Goal: Task Accomplishment & Management: Use online tool/utility

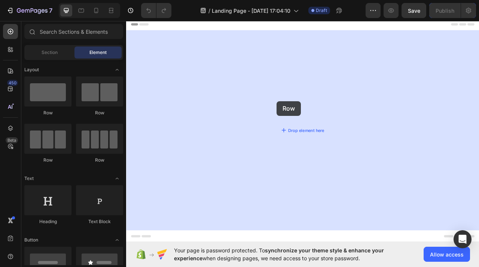
drag, startPoint x: 192, startPoint y: 121, endPoint x: 318, endPoint y: 122, distance: 126.2
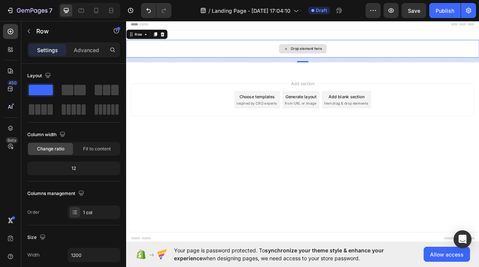
click at [244, 48] on div "Drop element here" at bounding box center [350, 56] width 449 height 22
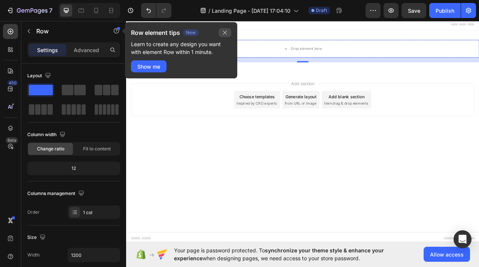
click at [222, 33] on icon "button" at bounding box center [225, 33] width 6 height 6
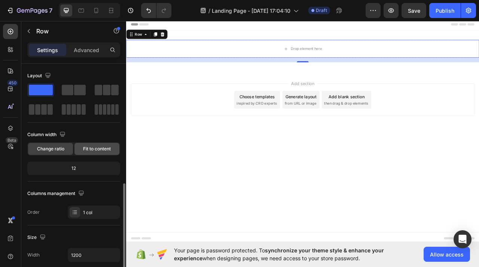
scroll to position [232, 0]
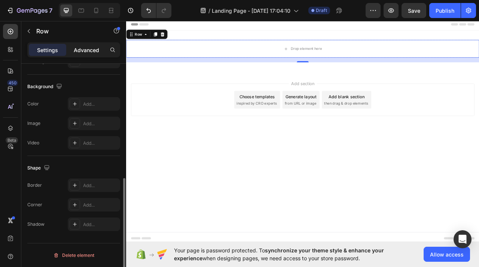
click at [89, 52] on p "Advanced" at bounding box center [86, 50] width 25 height 8
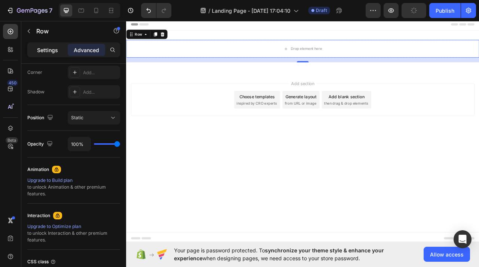
click at [49, 50] on p "Settings" at bounding box center [47, 50] width 21 height 8
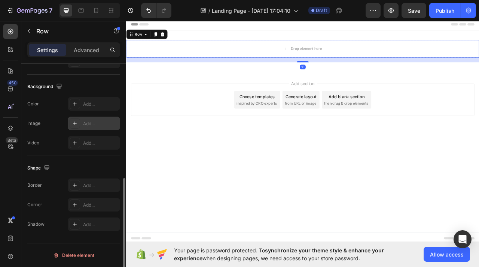
click at [93, 125] on div "Add..." at bounding box center [100, 123] width 35 height 7
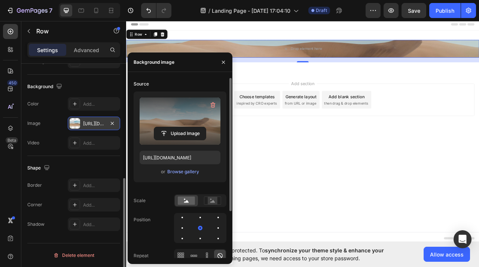
click at [164, 144] on label at bounding box center [180, 120] width 81 height 47
click at [164, 140] on input "file" at bounding box center [180, 133] width 52 height 13
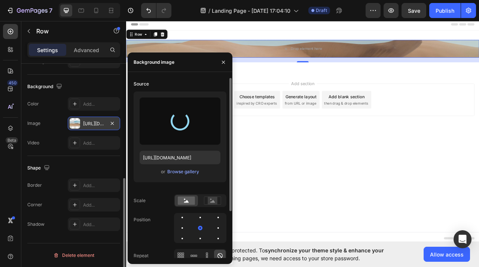
type input "[URL][DOMAIN_NAME]"
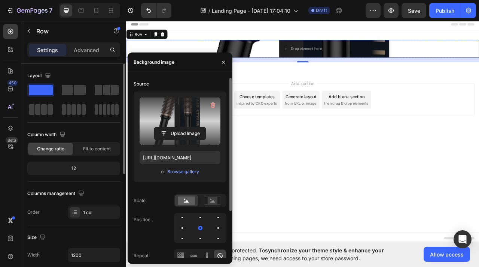
scroll to position [1, 0]
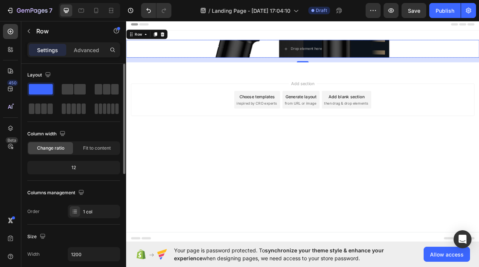
click at [88, 167] on div "12" at bounding box center [74, 167] width 90 height 10
click at [91, 168] on div "12" at bounding box center [74, 167] width 90 height 10
click at [201, 52] on div "Drop element here" at bounding box center [350, 56] width 449 height 22
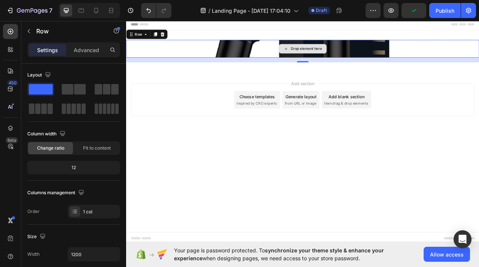
click at [255, 67] on div "Drop element here" at bounding box center [350, 56] width 449 height 22
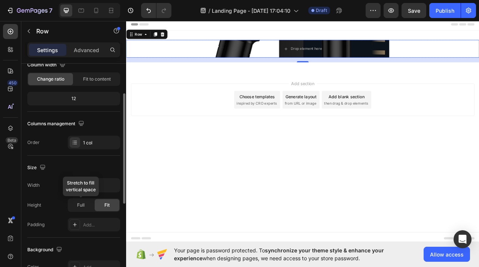
scroll to position [71, 0]
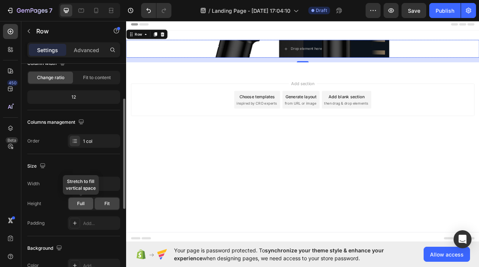
click at [85, 205] on div "Full" at bounding box center [81, 203] width 25 height 12
click at [100, 203] on div "Fit" at bounding box center [107, 203] width 25 height 12
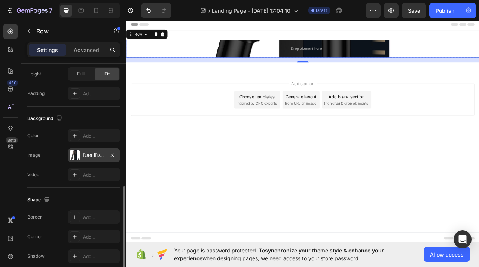
scroll to position [232, 0]
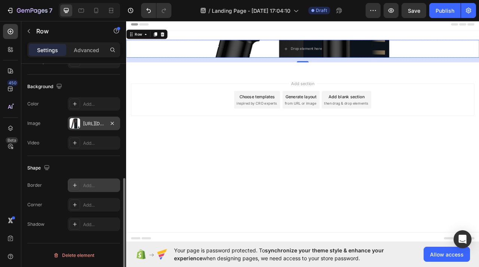
click at [94, 190] on div "Add..." at bounding box center [94, 184] width 52 height 13
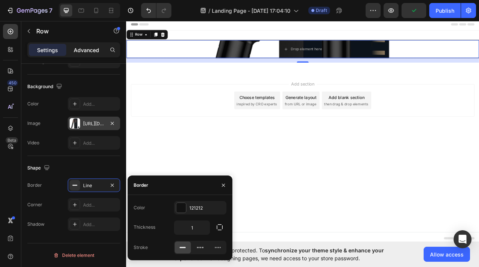
click at [82, 53] on p "Advanced" at bounding box center [86, 50] width 25 height 8
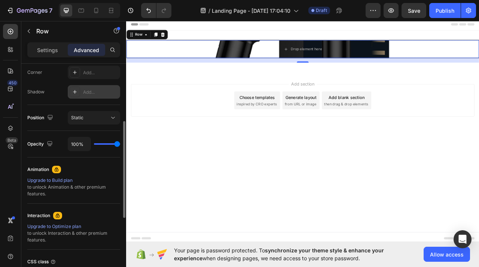
scroll to position [0, 0]
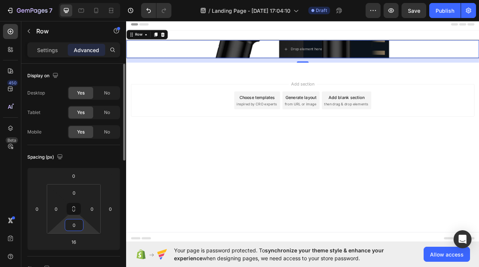
click at [87, 0] on html "7 / Landing Page - [DATE] 17:04:10 Draft Preview Save Publish 450 Beta Sections…" at bounding box center [239, 0] width 479 height 0
click at [89, 0] on html "7 / Landing Page - [DATE] 17:04:10 Draft Preview Save Publish 450 Beta Sections…" at bounding box center [239, 0] width 479 height 0
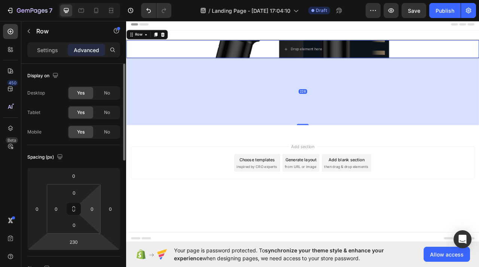
drag, startPoint x: 91, startPoint y: 237, endPoint x: 92, endPoint y: 197, distance: 39.3
click at [92, 0] on html "7 / Landing Page - [DATE] 17:04:10 Draft Preview Save Publish 450 Beta Sections…" at bounding box center [239, 0] width 479 height 0
type input "228"
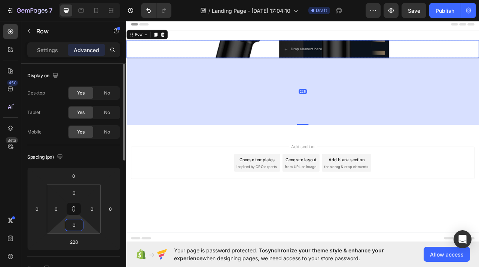
click at [85, 0] on html "7 / Landing Page - [DATE] 17:04:10 Draft Preview Save Publish 450 Beta Sections…" at bounding box center [239, 0] width 479 height 0
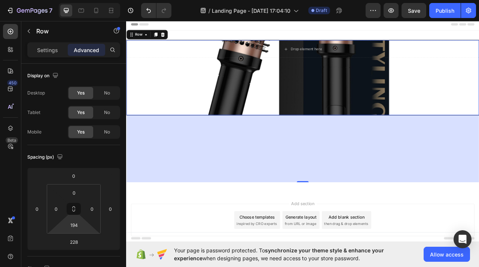
drag, startPoint x: 89, startPoint y: 227, endPoint x: 87, endPoint y: 191, distance: 36.0
click at [87, 0] on html "7 / Landing Page - [DATE] 17:04:10 Draft Preview Save Publish 450 Beta Sections…" at bounding box center [239, 0] width 479 height 0
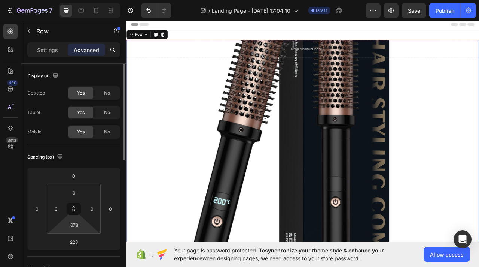
drag, startPoint x: 84, startPoint y: 229, endPoint x: 79, endPoint y: 139, distance: 90.7
click at [80, 0] on html "7 / Landing Page - [DATE] 17:04:10 Draft Preview Save Publish 450 Beta Sections…" at bounding box center [239, 0] width 479 height 0
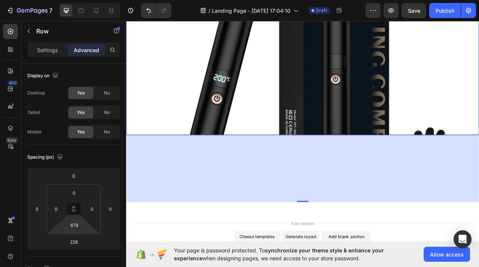
scroll to position [155, 0]
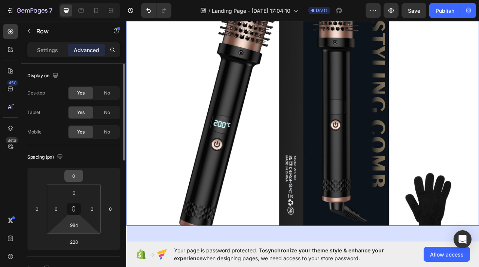
drag, startPoint x: 87, startPoint y: 231, endPoint x: 76, endPoint y: 174, distance: 58.6
click at [76, 0] on html "7 / Landing Page - [DATE] 17:04:10 Draft Preview Save Publish 450 Beta Sections…" at bounding box center [239, 0] width 479 height 0
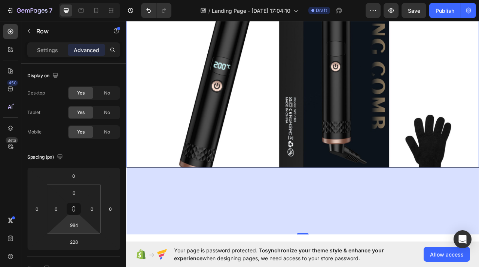
scroll to position [236, 0]
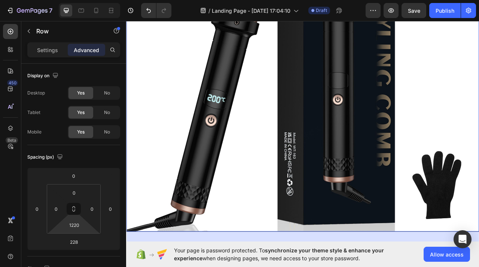
type input "1222"
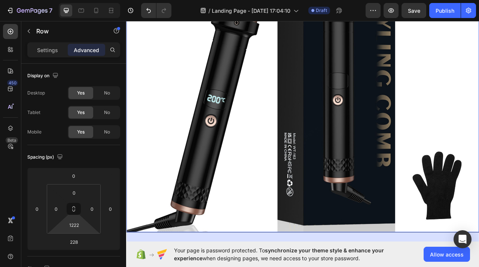
drag, startPoint x: 86, startPoint y: 230, endPoint x: 87, endPoint y: 186, distance: 44.6
click at [87, 0] on html "7 / Landing Page - [DATE] 17:04:10 Draft Preview Save Publish 450 Beta Sections…" at bounding box center [239, 0] width 479 height 0
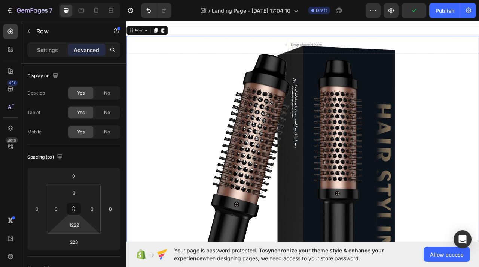
scroll to position [0, 0]
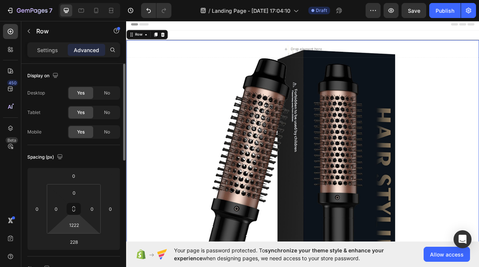
click at [102, 150] on div "Spacing (px) 0 0 228 0 0 0 1222 0" at bounding box center [73, 200] width 93 height 111
click at [97, 150] on div "Spacing (px) 0 0 228 0 0 0 1222 0" at bounding box center [73, 200] width 93 height 111
click at [43, 51] on p "Settings" at bounding box center [47, 50] width 21 height 8
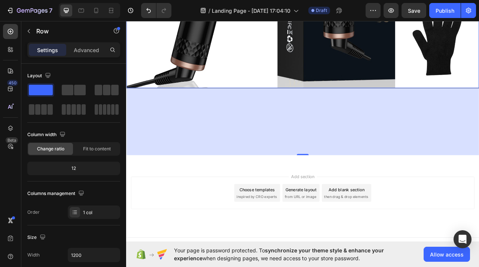
scroll to position [426, 0]
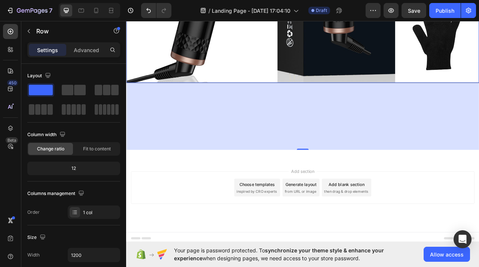
click at [220, 168] on div "228" at bounding box center [351, 142] width 449 height 85
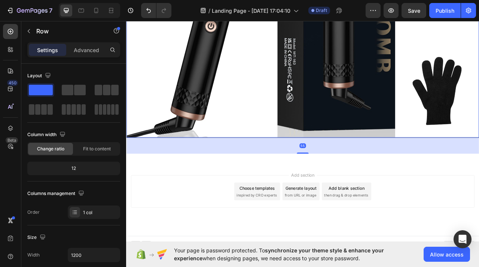
scroll to position [355, 0]
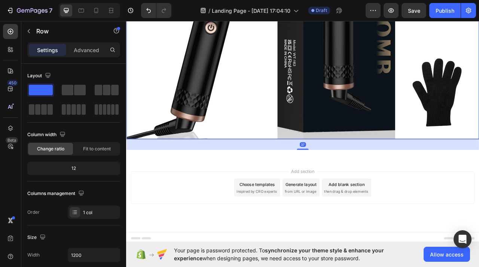
drag, startPoint x: 349, startPoint y: 184, endPoint x: 333, endPoint y: 113, distance: 73.2
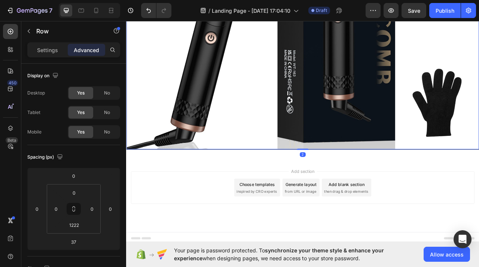
scroll to position [341, 0]
drag, startPoint x: 355, startPoint y: 184, endPoint x: 358, endPoint y: 171, distance: 13.8
type input "1"
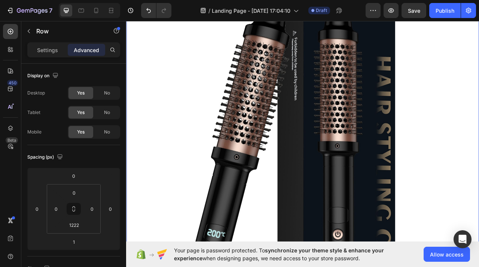
scroll to position [0, 0]
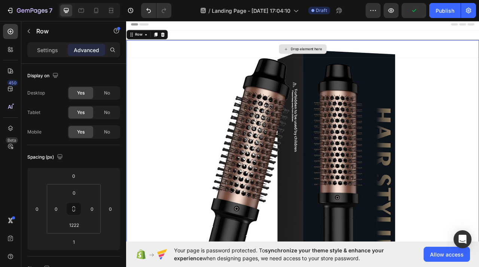
click at [279, 58] on div "Drop element here" at bounding box center [351, 57] width 449 height 22
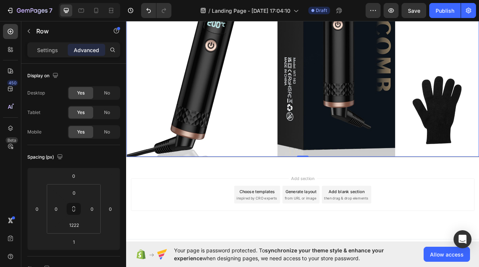
scroll to position [341, 0]
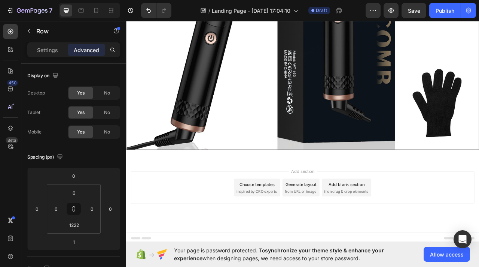
click at [250, 197] on div "Add section Choose templates inspired by CRO experts Generate layout from URL o…" at bounding box center [350, 243] width 449 height 92
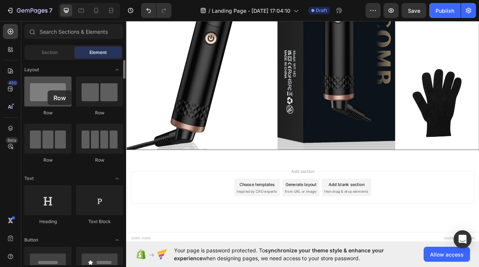
click at [48, 90] on div at bounding box center [47, 91] width 47 height 30
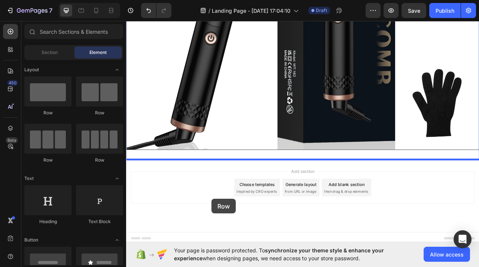
drag, startPoint x: 174, startPoint y: 109, endPoint x: 234, endPoint y: 246, distance: 150.4
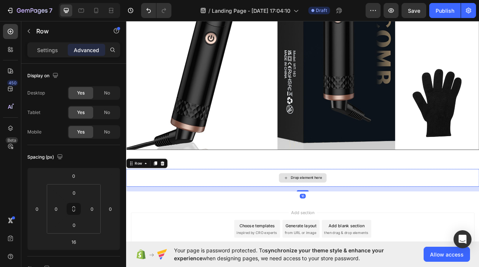
click at [241, 217] on div "Drop element here" at bounding box center [350, 220] width 449 height 22
click at [35, 51] on div "Settings" at bounding box center [47, 50] width 37 height 12
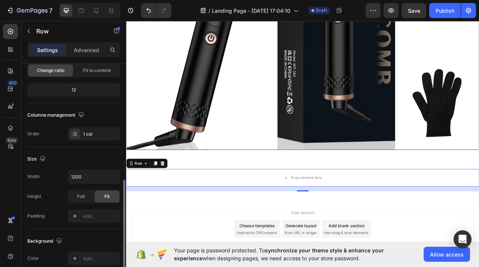
scroll to position [232, 0]
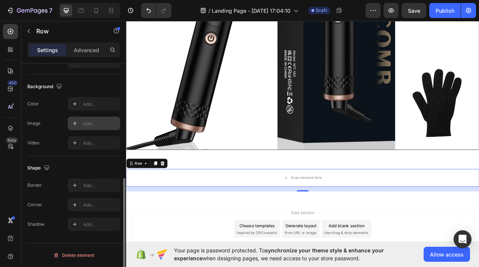
click at [80, 124] on div "Add..." at bounding box center [94, 122] width 52 height 13
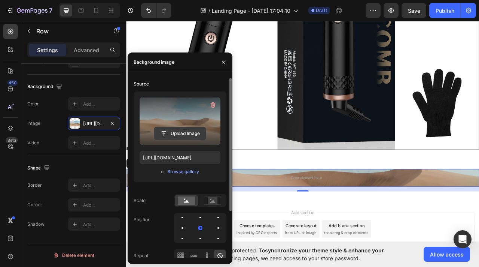
click at [167, 136] on input "file" at bounding box center [180, 133] width 52 height 13
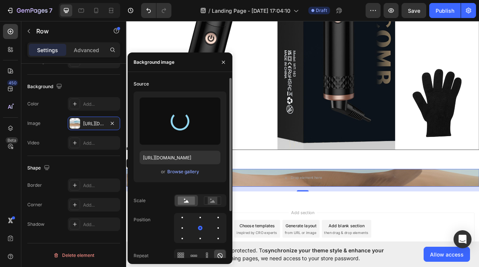
type input "[URL][DOMAIN_NAME]"
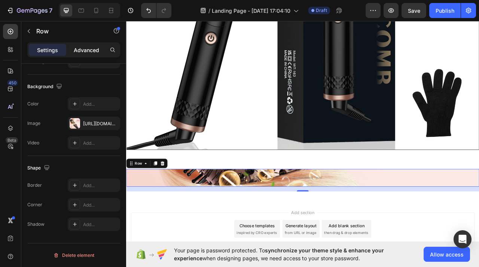
click at [88, 45] on div "Advanced" at bounding box center [86, 50] width 37 height 12
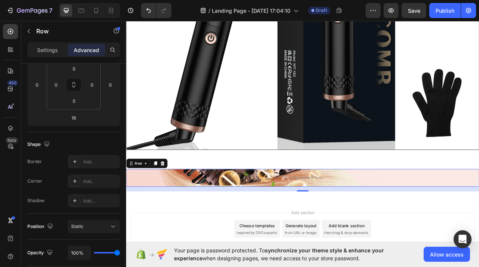
scroll to position [0, 0]
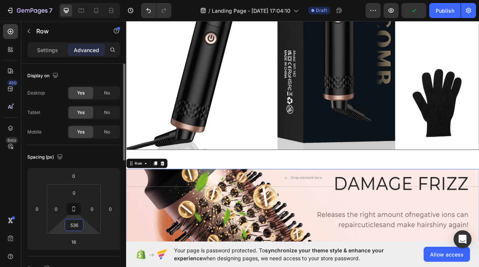
drag, startPoint x: 84, startPoint y: 229, endPoint x: 89, endPoint y: 128, distance: 100.4
click at [89, 0] on html "7 / Landing Page - [DATE] 17:04:10 Draft Preview Publish 450 Beta Sections(18) …" at bounding box center [239, 0] width 479 height 0
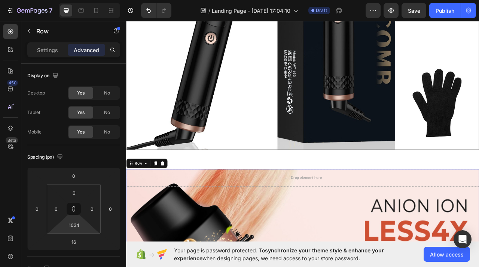
drag, startPoint x: 87, startPoint y: 231, endPoint x: 87, endPoint y: 137, distance: 93.6
click at [87, 0] on html "7 / Landing Page - [DATE] 17:04:10 Draft Preview Save Publish 450 Beta Sections…" at bounding box center [239, 0] width 479 height 0
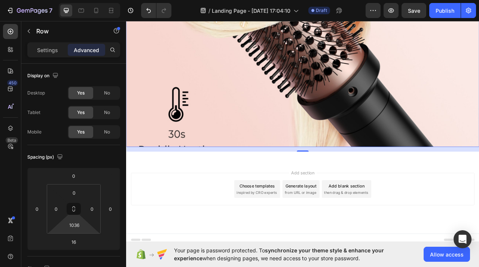
scroll to position [781, 0]
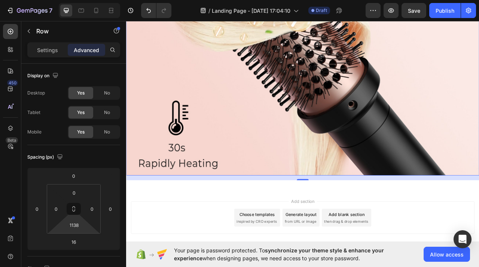
type input "1136"
drag, startPoint x: 86, startPoint y: 232, endPoint x: 102, endPoint y: 213, distance: 24.4
click at [102, 0] on html "7 / Landing Page - [DATE] 17:04:10 Draft Preview Save Publish 450 Beta Sections…" at bounding box center [239, 0] width 479 height 0
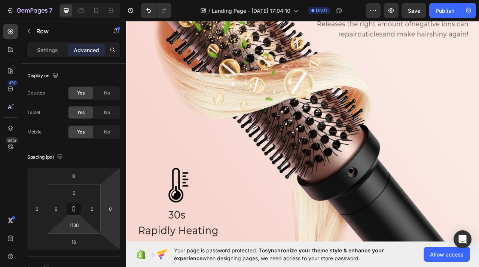
scroll to position [819, 0]
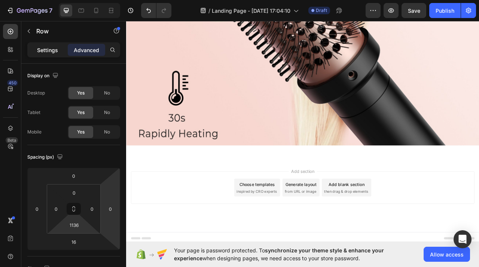
click at [47, 49] on p "Settings" at bounding box center [47, 50] width 21 height 8
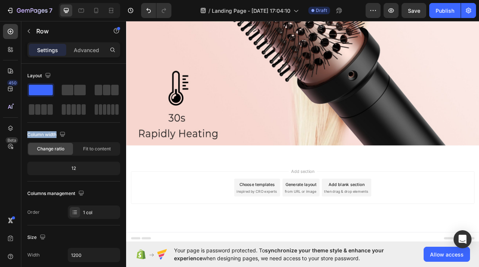
drag, startPoint x: 172, startPoint y: 107, endPoint x: 219, endPoint y: 262, distance: 161.4
click at [36, 92] on span at bounding box center [41, 90] width 24 height 10
drag, startPoint x: 162, startPoint y: 110, endPoint x: 194, endPoint y: 245, distance: 138.8
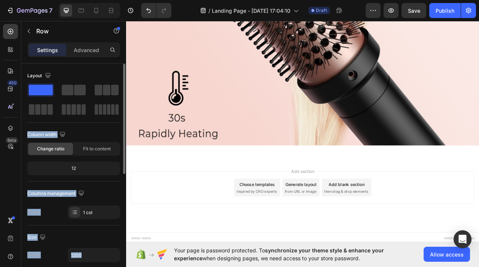
click at [41, 92] on span at bounding box center [41, 90] width 24 height 10
drag, startPoint x: 168, startPoint y: 109, endPoint x: 196, endPoint y: 253, distance: 146.8
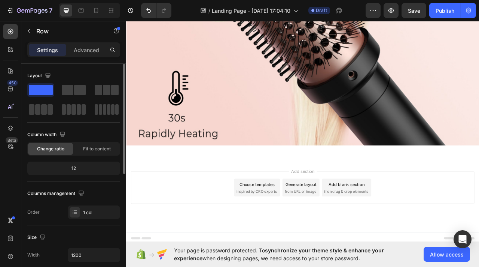
click at [94, 134] on div "Column width" at bounding box center [73, 134] width 93 height 12
click at [44, 84] on div at bounding box center [40, 89] width 27 height 13
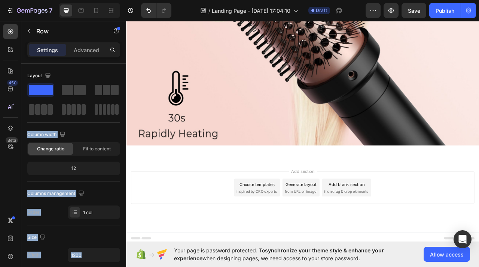
drag, startPoint x: 173, startPoint y: 108, endPoint x: 151, endPoint y: 210, distance: 104.0
click at [151, 209] on div "Add section Choose templates inspired by CRO experts Generate layout from URL o…" at bounding box center [350, 243] width 449 height 92
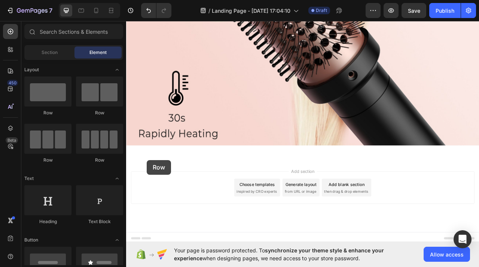
drag, startPoint x: 181, startPoint y: 111, endPoint x: 152, endPoint y: 198, distance: 91.5
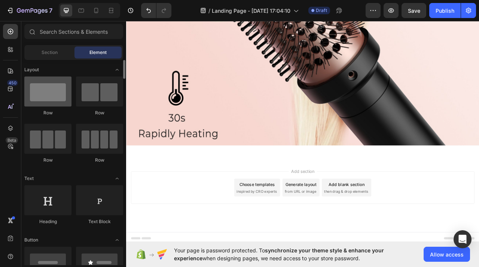
click at [46, 90] on div at bounding box center [47, 91] width 47 height 30
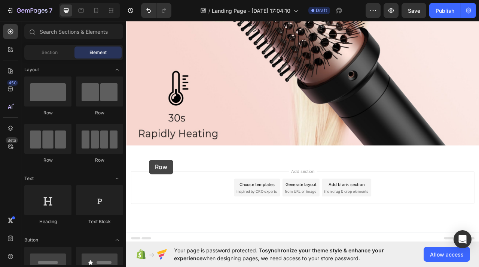
drag, startPoint x: 173, startPoint y: 108, endPoint x: 155, endPoint y: 198, distance: 91.6
click at [185, 218] on div "Add section Choose templates inspired by CRO experts Generate layout from URL o…" at bounding box center [350, 232] width 437 height 41
click at [179, 202] on div "Add section Choose templates inspired by CRO experts Generate layout from URL o…" at bounding box center [350, 243] width 449 height 92
click at [233, 239] on div "Add section Choose templates inspired by CRO experts Generate layout from URL o…" at bounding box center [350, 232] width 437 height 41
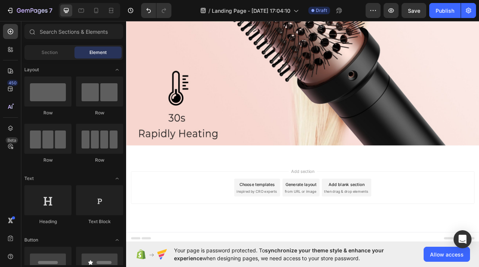
click at [199, 264] on div "Add section Choose templates inspired by CRO experts Generate layout from URL o…" at bounding box center [350, 243] width 449 height 92
click at [274, 234] on div "Choose templates inspired by CRO experts" at bounding box center [293, 233] width 58 height 22
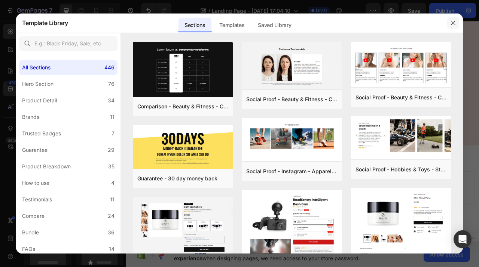
click at [452, 26] on button "button" at bounding box center [453, 23] width 12 height 12
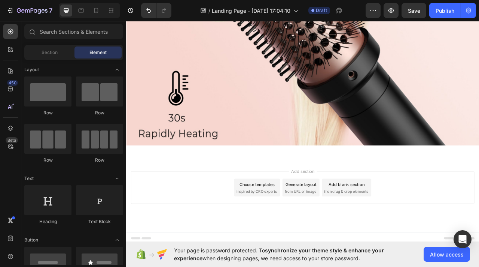
click at [192, 246] on div "Add section Choose templates inspired by CRO experts Generate layout from URL o…" at bounding box center [350, 232] width 437 height 41
drag, startPoint x: 175, startPoint y: 113, endPoint x: 128, endPoint y: 186, distance: 86.9
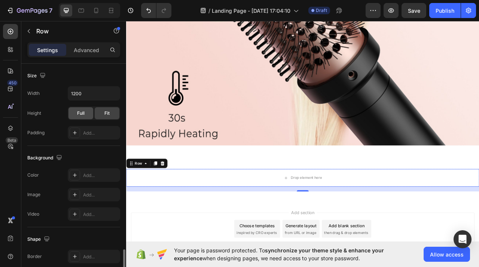
scroll to position [232, 0]
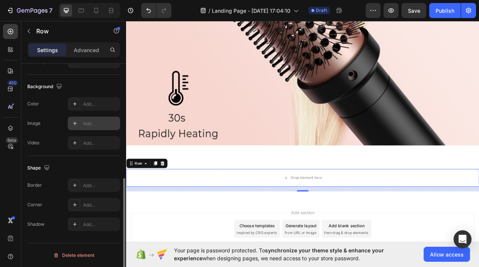
click at [85, 124] on div "Add..." at bounding box center [100, 123] width 35 height 7
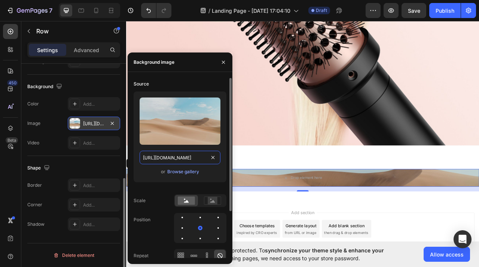
click at [145, 156] on input "[URL][DOMAIN_NAME]" at bounding box center [180, 157] width 81 height 13
click at [188, 173] on div "Browse gallery" at bounding box center [183, 171] width 32 height 7
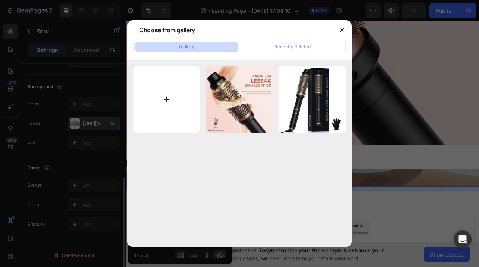
click at [171, 98] on input "file" at bounding box center [166, 99] width 67 height 67
type input "C:\fakepath\O1CN01O6DMaz1Ca14RC784O_!!2210505960096-0-cib.jpg"
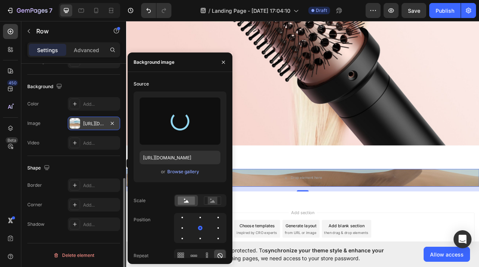
type input "[URL][DOMAIN_NAME]"
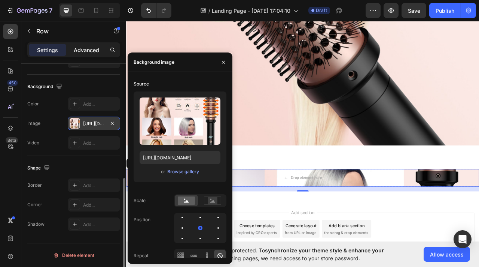
click at [95, 53] on p "Advanced" at bounding box center [86, 50] width 25 height 8
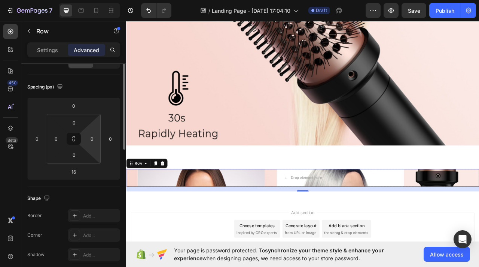
scroll to position [0, 0]
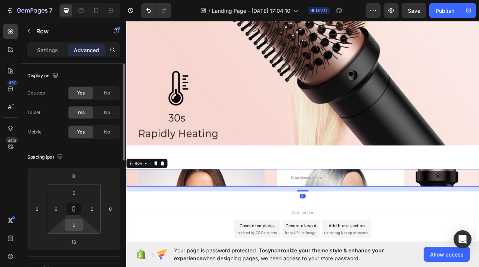
drag, startPoint x: 83, startPoint y: 221, endPoint x: 83, endPoint y: 225, distance: 4.5
click at [83, 225] on div "0" at bounding box center [74, 225] width 19 height 12
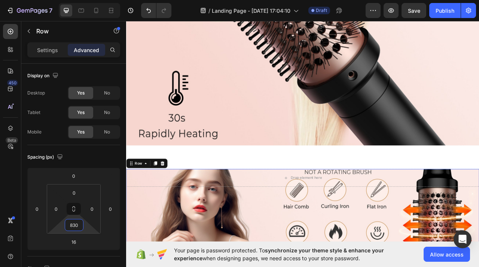
drag, startPoint x: 88, startPoint y: 224, endPoint x: 85, endPoint y: 69, distance: 155.4
click at [85, 0] on html "7 / Landing Page - [DATE] 17:04:10 Draft Preview Save Publish 450 Beta Sections…" at bounding box center [239, 0] width 479 height 0
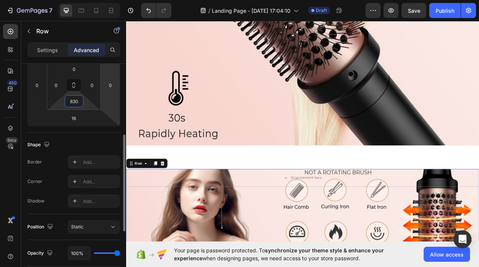
scroll to position [136, 0]
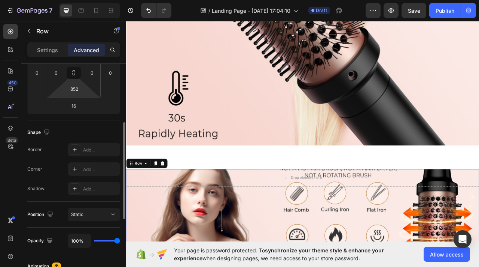
drag, startPoint x: 88, startPoint y: 94, endPoint x: 89, endPoint y: 89, distance: 4.5
click at [89, 0] on html "7 / Landing Page - [DATE] 17:04:10 Draft Preview Save Publish 450 Beta Sections…" at bounding box center [239, 0] width 479 height 0
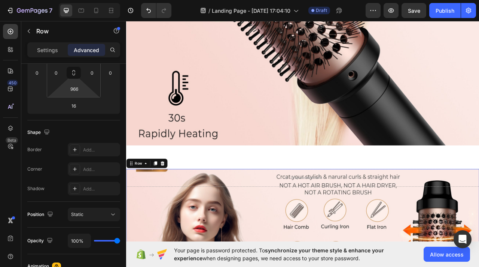
drag, startPoint x: 89, startPoint y: 94, endPoint x: 88, endPoint y: 73, distance: 21.0
click at [88, 0] on html "7 / Landing Page - [DATE] 17:04:10 Draft Preview Save Publish 450 Beta Sections…" at bounding box center [239, 0] width 479 height 0
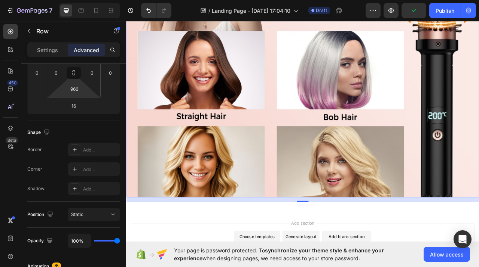
scroll to position [1205, 0]
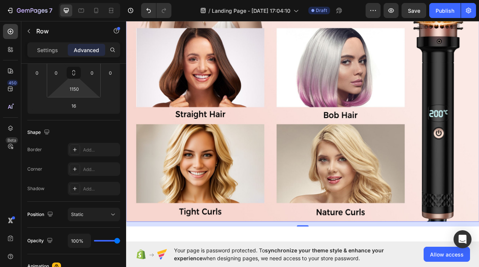
drag, startPoint x: 88, startPoint y: 96, endPoint x: 81, endPoint y: 61, distance: 35.2
click at [81, 0] on html "7 / Landing Page - [DATE] 17:04:10 Draft Preview Save Publish 450 Beta Sections…" at bounding box center [239, 0] width 479 height 0
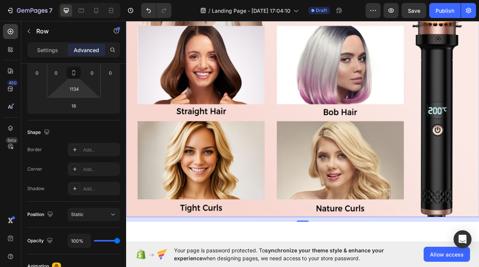
type input "1132"
drag, startPoint x: 85, startPoint y: 95, endPoint x: 89, endPoint y: 98, distance: 4.8
click at [89, 0] on html "7 / Landing Page - [DATE] 17:04:10 Draft Preview Save Publish 450 Beta Sections…" at bounding box center [239, 0] width 479 height 0
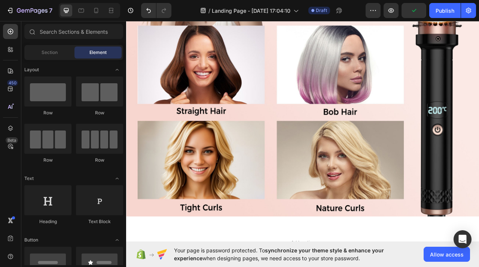
click at [44, 57] on div "Section" at bounding box center [49, 52] width 47 height 12
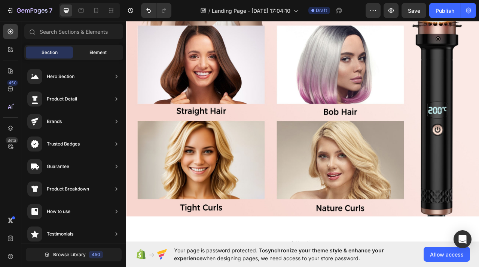
click at [84, 51] on div "Element" at bounding box center [98, 52] width 47 height 12
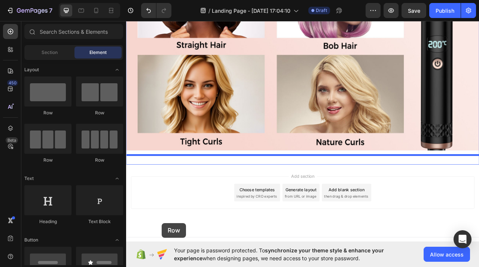
scroll to position [1295, 0]
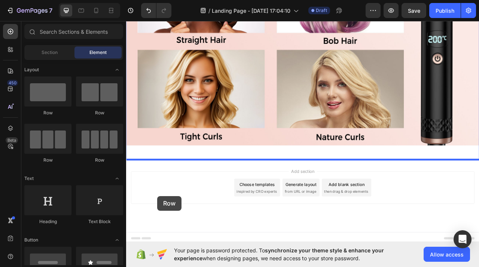
drag, startPoint x: 183, startPoint y: 115, endPoint x: 165, endPoint y: 243, distance: 128.9
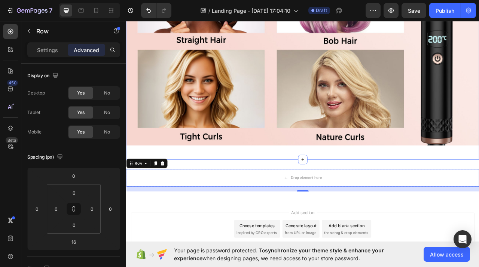
drag, startPoint x: 201, startPoint y: 188, endPoint x: 271, endPoint y: 213, distance: 73.8
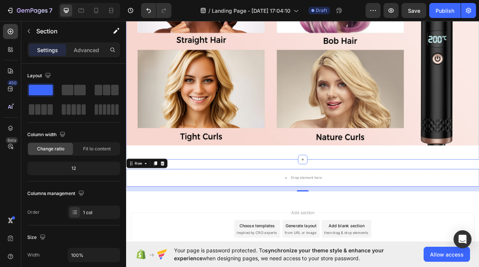
click at [232, 202] on div "Drop element here Row 16 Section 4" at bounding box center [350, 223] width 449 height 52
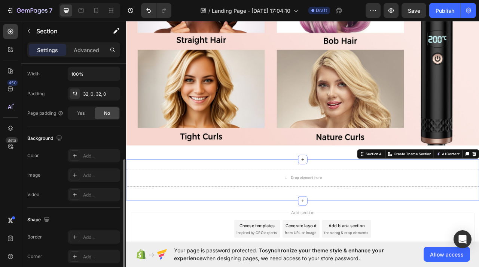
scroll to position [197, 0]
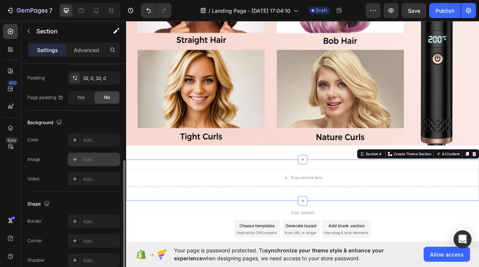
click at [80, 155] on div "Add..." at bounding box center [94, 158] width 52 height 13
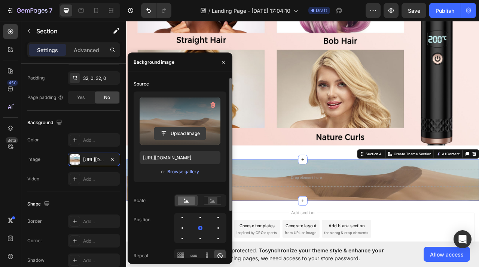
click at [182, 131] on input "file" at bounding box center [180, 133] width 52 height 13
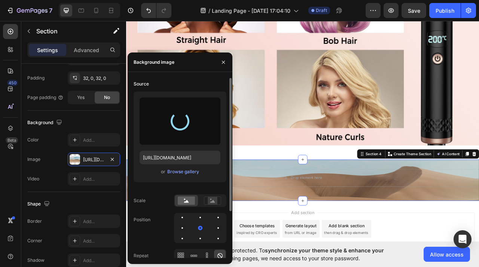
type input "[URL][DOMAIN_NAME]"
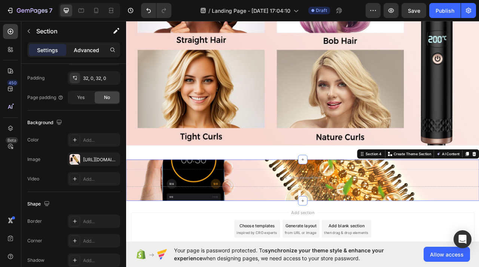
click at [91, 54] on p "Advanced" at bounding box center [86, 50] width 25 height 8
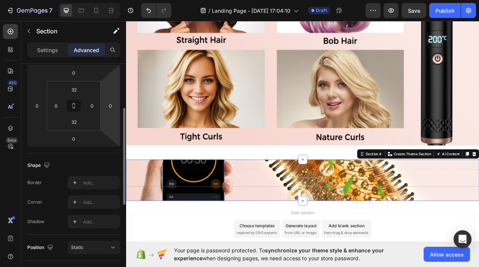
scroll to position [97, 0]
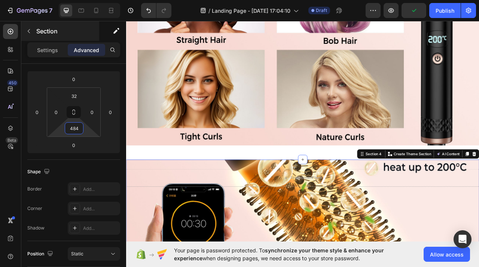
type input "486"
drag, startPoint x: 85, startPoint y: 124, endPoint x: 90, endPoint y: 33, distance: 90.8
click at [90, 0] on html "7 / Landing Page - [DATE] 17:04:10 Draft Preview Publish 450 Beta Sections(18) …" at bounding box center [239, 0] width 479 height 0
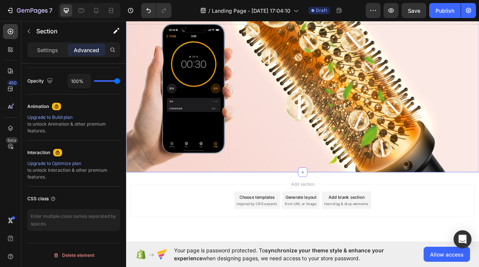
scroll to position [1504, 0]
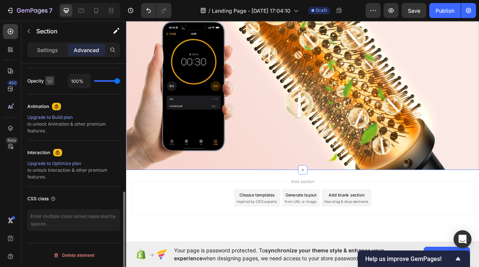
click at [53, 83] on div "Opacity 100%" at bounding box center [73, 81] width 93 height 14
click at [395, 12] on icon "button" at bounding box center [390, 10] width 7 height 7
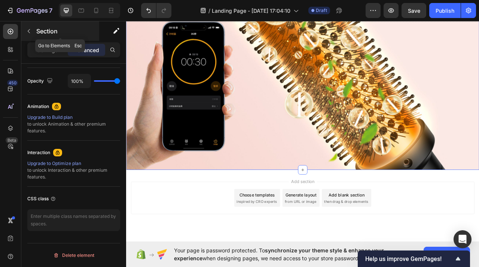
click at [25, 34] on button "button" at bounding box center [29, 31] width 12 height 12
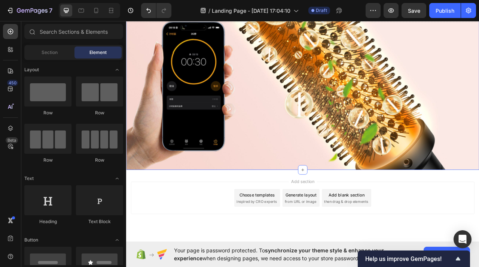
click at [150, 96] on div "Drop element here Row Section 4" at bounding box center [350, 99] width 449 height 222
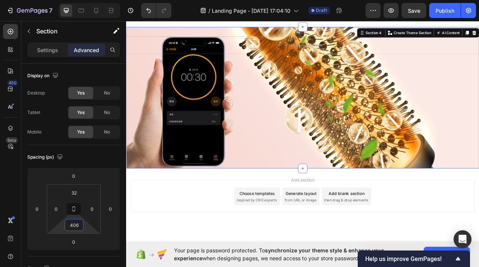
scroll to position [1473, 0]
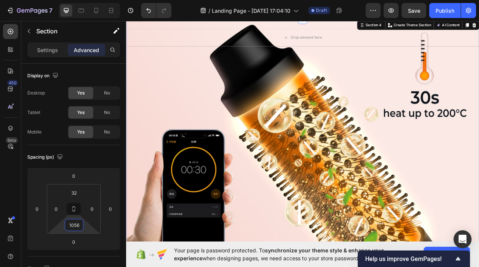
drag, startPoint x: 86, startPoint y: 221, endPoint x: 118, endPoint y: 114, distance: 111.8
click at [118, 0] on html "7 / Landing Page - [DATE] 17:04:10 Draft Preview Save Publish 450 Beta Sections…" at bounding box center [239, 0] width 479 height 0
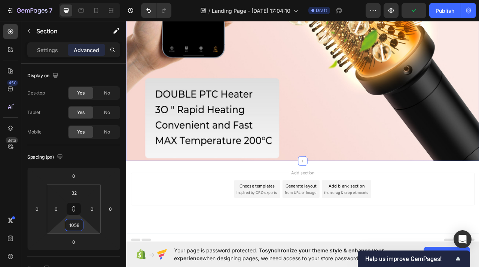
scroll to position [1731, 0]
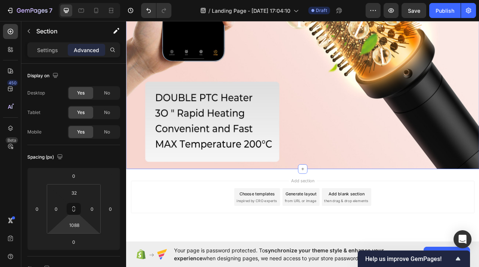
type input "1092"
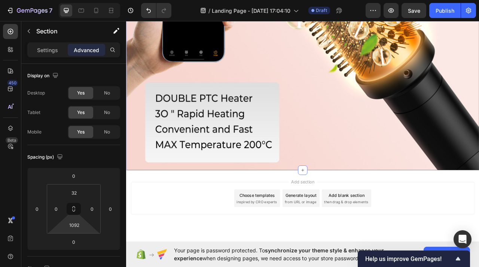
drag, startPoint x: 89, startPoint y: 229, endPoint x: 93, endPoint y: 222, distance: 7.6
click at [93, 0] on html "7 / Landing Page - [DATE] 17:04:10 Draft Preview Save Publish 450 Beta Sections…" at bounding box center [239, 0] width 479 height 0
click at [57, 55] on div "Settings" at bounding box center [47, 50] width 37 height 12
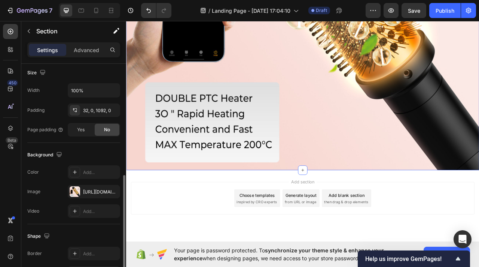
scroll to position [191, 0]
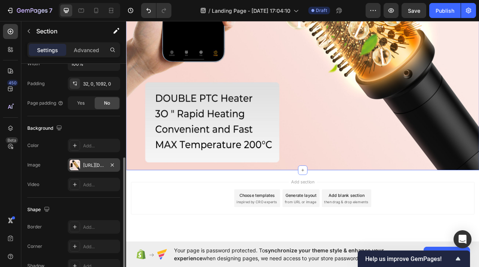
click at [97, 166] on div "[URL][DOMAIN_NAME]" at bounding box center [94, 165] width 22 height 7
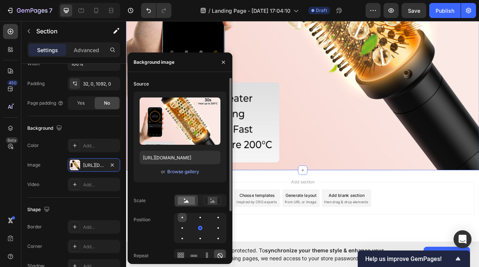
click at [183, 218] on div at bounding box center [182, 217] width 9 height 9
click at [199, 226] on div at bounding box center [200, 227] width 9 height 9
click at [212, 200] on rect at bounding box center [213, 200] width 10 height 7
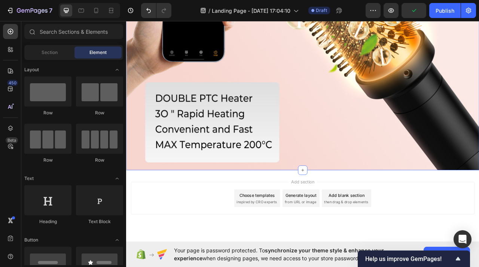
click at [308, 224] on div "Add section Choose templates inspired by CRO experts Generate layout from URL o…" at bounding box center [350, 257] width 449 height 92
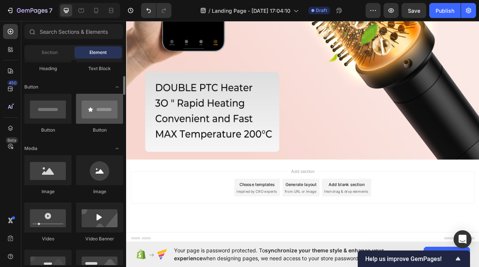
scroll to position [155, 0]
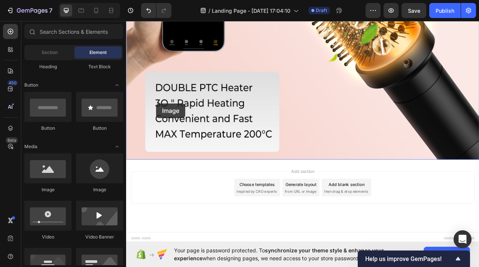
drag, startPoint x: 234, startPoint y: 194, endPoint x: 164, endPoint y: 126, distance: 97.2
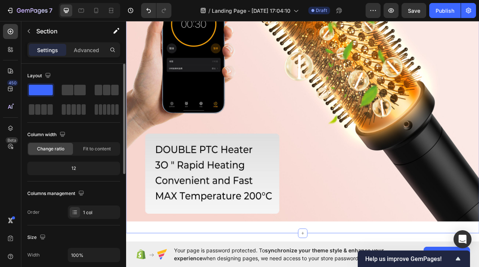
scroll to position [1682, 0]
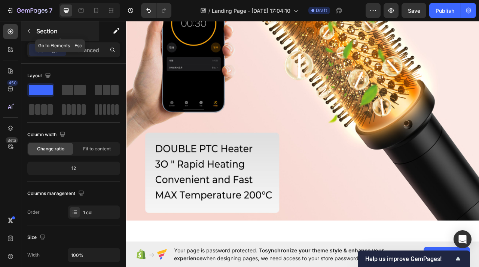
click at [45, 31] on p "Section" at bounding box center [66, 31] width 61 height 9
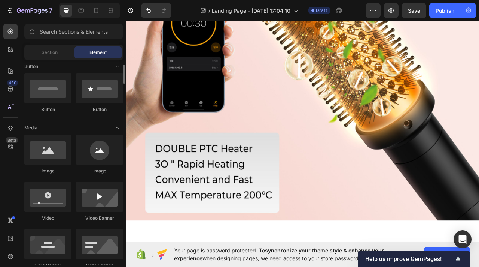
scroll to position [174, 0]
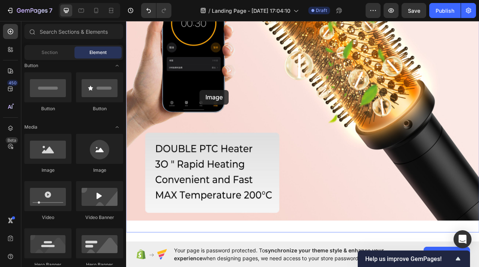
drag, startPoint x: 184, startPoint y: 172, endPoint x: 219, endPoint y: 109, distance: 72.6
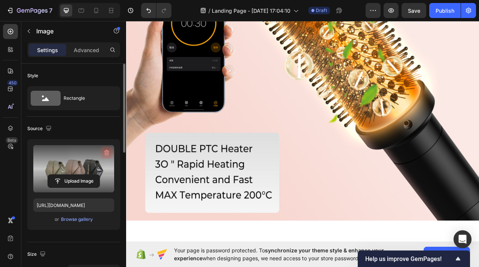
click at [106, 152] on icon "button" at bounding box center [106, 152] width 7 height 7
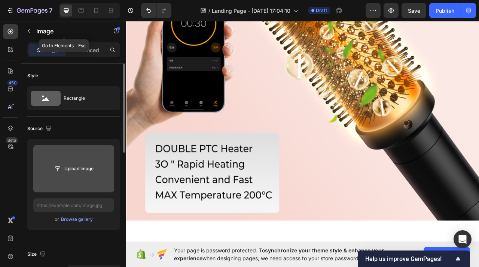
click at [41, 29] on p "Image" at bounding box center [68, 31] width 64 height 9
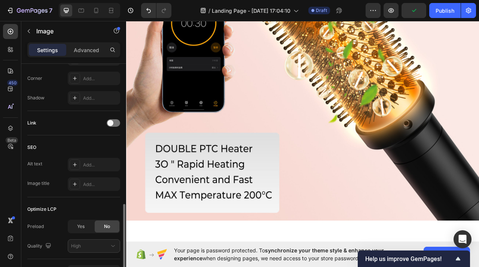
scroll to position [341, 0]
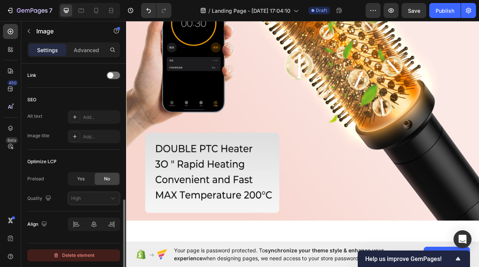
click at [85, 253] on div "Delete element" at bounding box center [73, 254] width 41 height 9
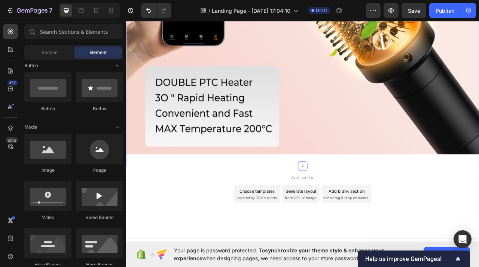
scroll to position [1774, 0]
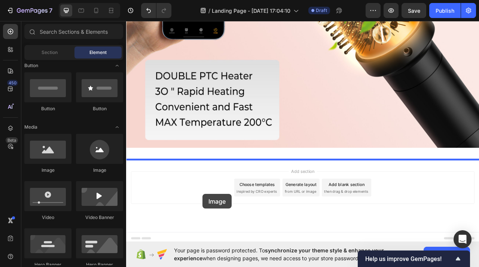
drag, startPoint x: 185, startPoint y: 176, endPoint x: 224, endPoint y: 241, distance: 75.7
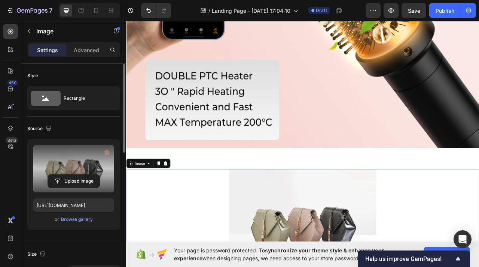
click at [71, 170] on label at bounding box center [73, 168] width 81 height 47
click at [71, 174] on input "file" at bounding box center [74, 180] width 52 height 13
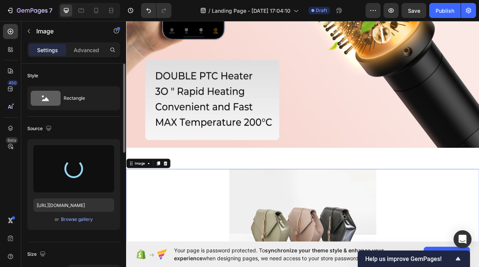
type input "[URL][DOMAIN_NAME]"
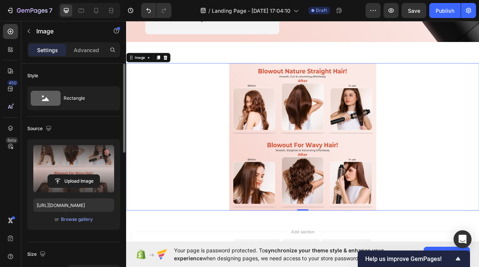
scroll to position [1910, 0]
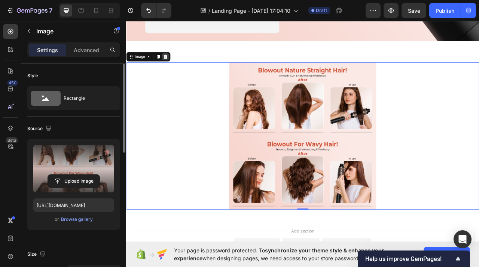
click at [180, 67] on div at bounding box center [175, 66] width 9 height 9
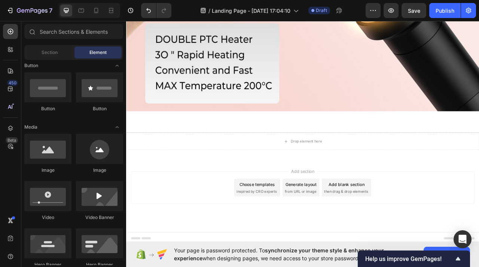
scroll to position [1821, 0]
click at [51, 56] on div "Section" at bounding box center [49, 52] width 47 height 12
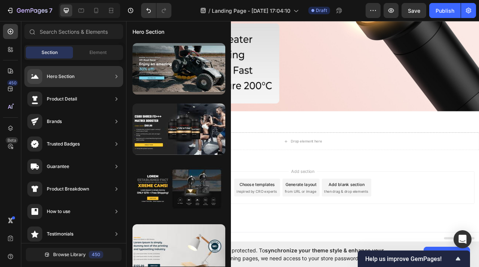
click at [63, 78] on div "Hero Section" at bounding box center [61, 76] width 28 height 7
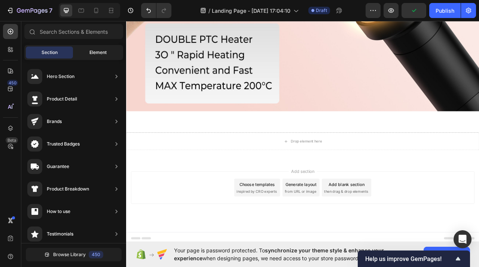
click at [83, 54] on div "Element" at bounding box center [98, 52] width 47 height 12
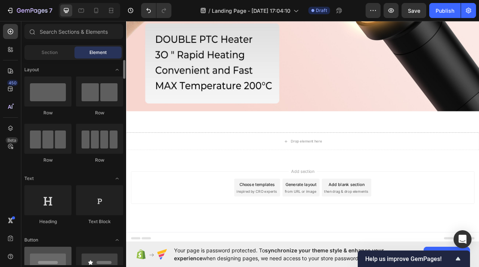
scroll to position [1, 0]
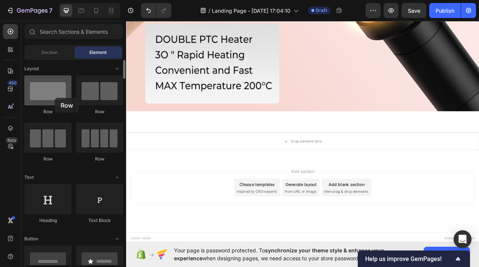
click at [55, 98] on div at bounding box center [47, 90] width 47 height 30
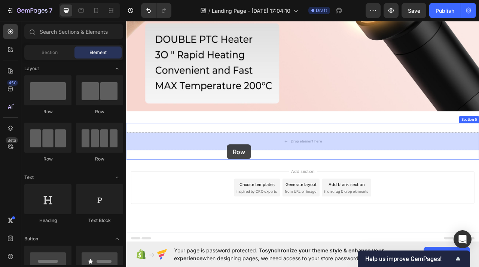
drag, startPoint x: 181, startPoint y: 116, endPoint x: 254, endPoint y: 178, distance: 96.4
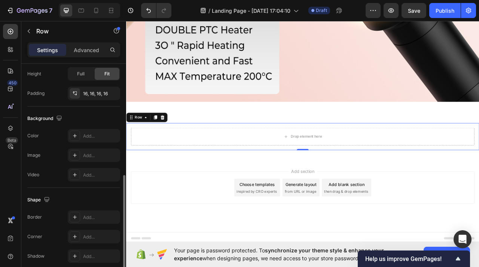
scroll to position [232, 0]
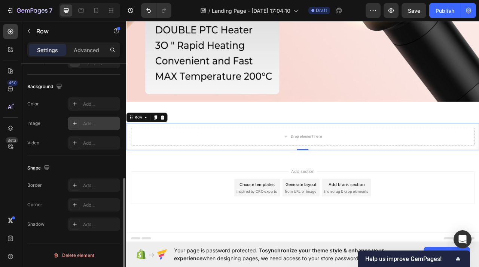
click at [106, 122] on div "Add..." at bounding box center [100, 123] width 35 height 7
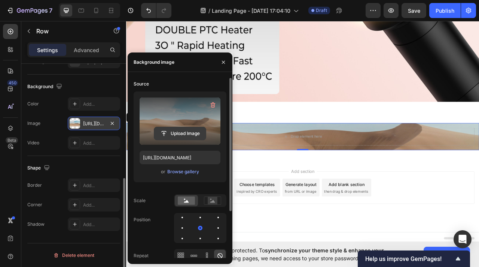
click at [176, 129] on input "file" at bounding box center [180, 133] width 52 height 13
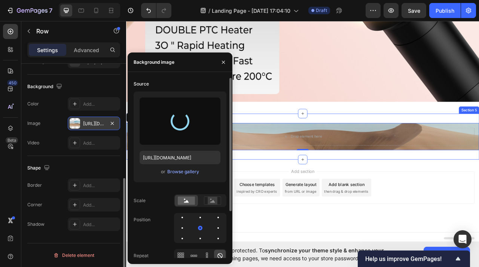
type input "[URL][DOMAIN_NAME]"
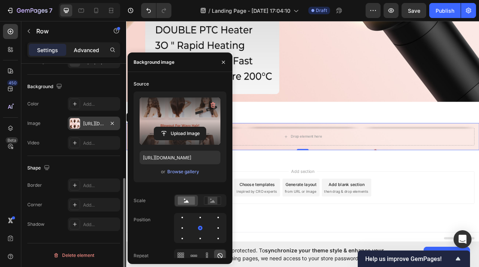
click at [85, 54] on div "Advanced" at bounding box center [86, 50] width 37 height 12
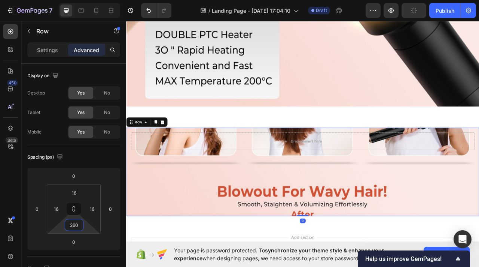
scroll to position [1910, 0]
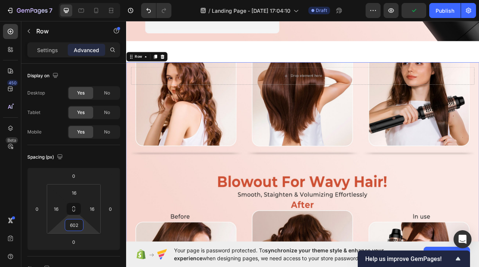
drag, startPoint x: 84, startPoint y: 219, endPoint x: 119, endPoint y: 110, distance: 115.1
click at [119, 0] on html "7 / Landing Page - [DATE] 17:04:10 Draft Preview Publish 450 Beta Sections(18) …" at bounding box center [239, 0] width 479 height 0
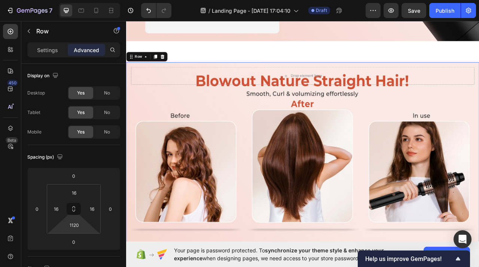
drag, startPoint x: 91, startPoint y: 232, endPoint x: 98, endPoint y: 135, distance: 97.3
click at [98, 0] on html "7 / Landing Page - [DATE] 17:04:10 Draft Preview Save Publish 450 Beta Sections…" at bounding box center [239, 0] width 479 height 0
type input "1122"
drag, startPoint x: 86, startPoint y: 230, endPoint x: 101, endPoint y: 229, distance: 15.0
click at [101, 0] on html "7 / Landing Page - [DATE] 17:04:10 Draft Preview Save Publish 450 Beta Sections…" at bounding box center [239, 0] width 479 height 0
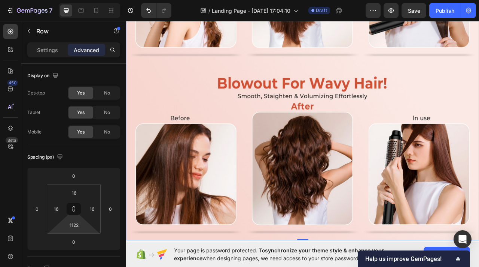
scroll to position [2247, 0]
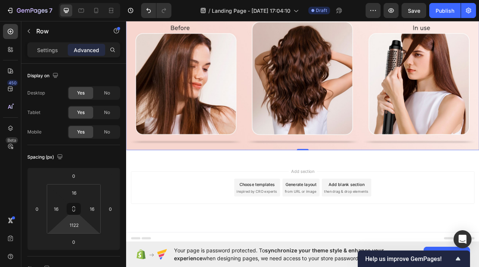
click at [195, 208] on div "Add section Choose templates inspired by CRO experts Generate layout from URL o…" at bounding box center [350, 243] width 449 height 92
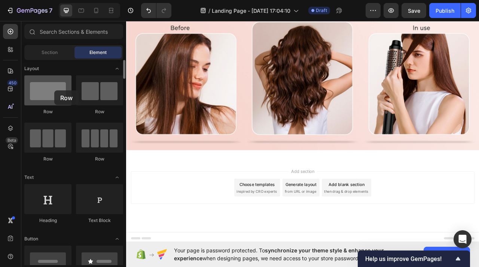
click at [54, 90] on div at bounding box center [47, 90] width 47 height 30
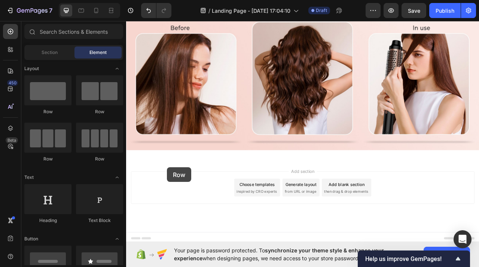
drag, startPoint x: 180, startPoint y: 110, endPoint x: 178, endPoint y: 207, distance: 97.4
click at [55, 52] on span "Section" at bounding box center [50, 52] width 16 height 7
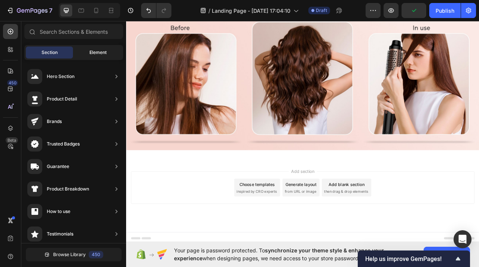
click at [91, 55] on span "Element" at bounding box center [97, 52] width 17 height 7
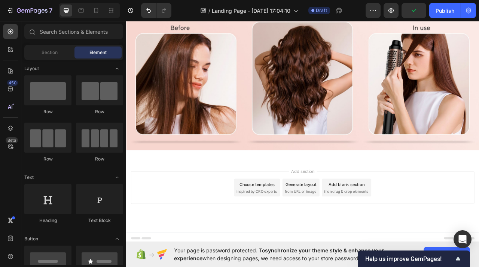
click at [161, 200] on div "Add section Choose templates inspired by CRO experts Generate layout from URL o…" at bounding box center [350, 243] width 449 height 92
click at [182, 228] on div "Add section Choose templates inspired by CRO experts Generate layout from URL o…" at bounding box center [350, 232] width 437 height 41
drag, startPoint x: 182, startPoint y: 228, endPoint x: 142, endPoint y: 186, distance: 58.8
click at [181, 227] on div "Add section Choose templates inspired by CRO experts Generate layout from URL o…" at bounding box center [350, 232] width 437 height 41
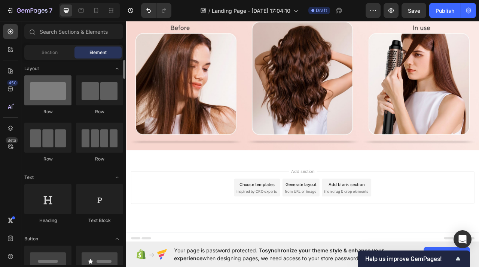
click at [61, 98] on div at bounding box center [47, 90] width 47 height 30
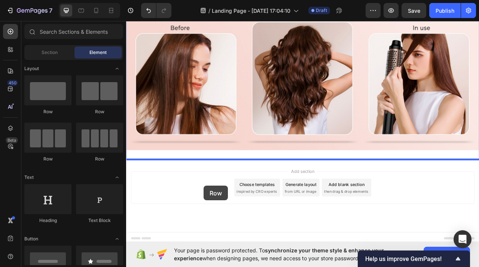
drag, startPoint x: 187, startPoint y: 114, endPoint x: 228, endPoint y: 232, distance: 125.3
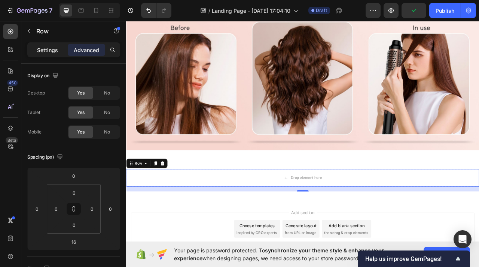
click at [62, 46] on div "Settings" at bounding box center [47, 50] width 37 height 12
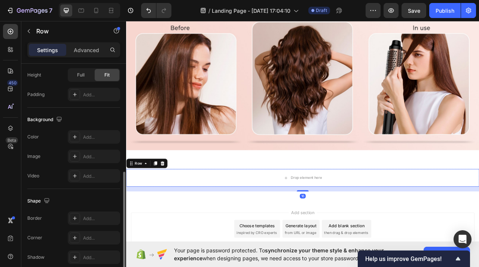
scroll to position [206, 0]
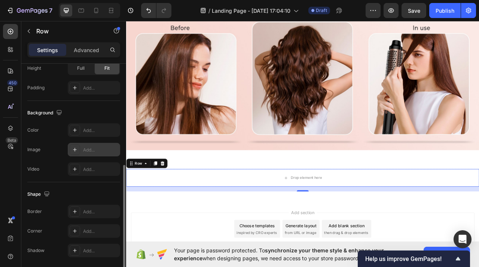
click at [89, 153] on div "Add..." at bounding box center [94, 149] width 52 height 13
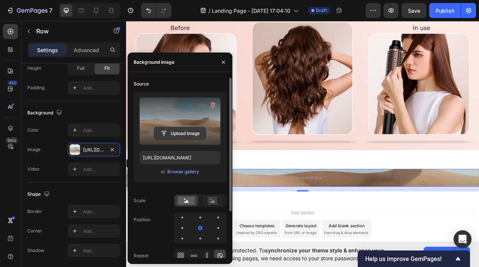
click at [185, 137] on input "file" at bounding box center [180, 133] width 52 height 13
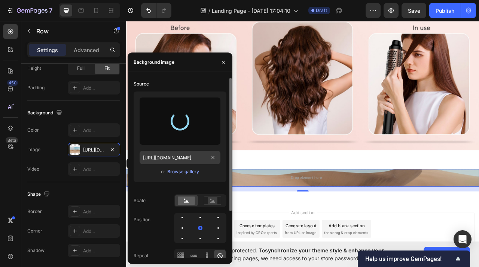
type input "[URL][DOMAIN_NAME]"
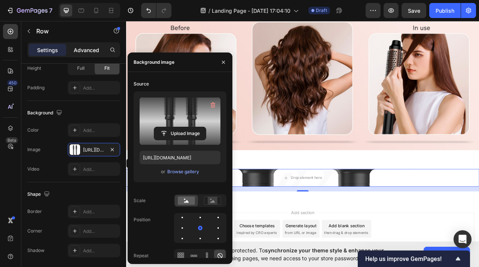
click at [91, 49] on p "Advanced" at bounding box center [86, 50] width 25 height 8
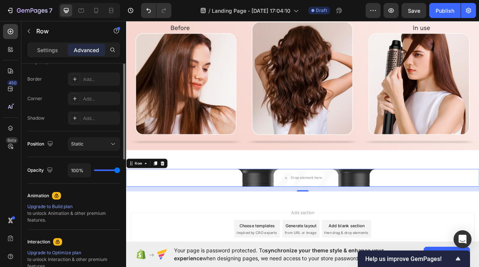
scroll to position [0, 0]
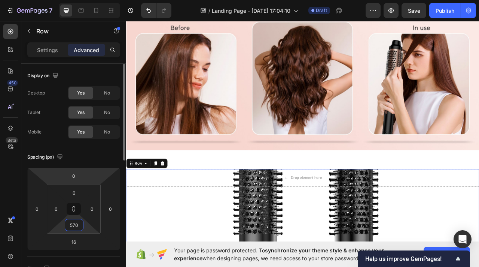
drag, startPoint x: 88, startPoint y: 232, endPoint x: 91, endPoint y: 170, distance: 62.3
click at [89, 0] on html "7 / Landing Page - [DATE] 17:04:10 Draft Preview Save Publish 450 Beta Sections…" at bounding box center [239, 0] width 479 height 0
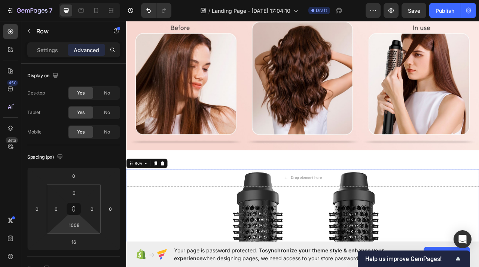
drag, startPoint x: 87, startPoint y: 230, endPoint x: 87, endPoint y: 148, distance: 82.0
click at [87, 0] on html "7 / Landing Page - [DATE] 17:04:10 Draft Preview Save Publish 450 Beta Sections…" at bounding box center [239, 0] width 479 height 0
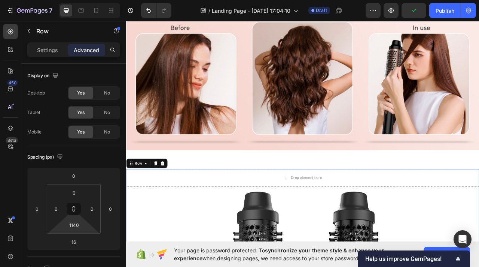
type input "1138"
drag, startPoint x: 85, startPoint y: 224, endPoint x: 84, endPoint y: 199, distance: 24.3
click at [84, 0] on html "7 / Landing Page - [DATE] 17:04:10 Draft Preview Publish 450 Beta Sections(18) …" at bounding box center [239, 0] width 479 height 0
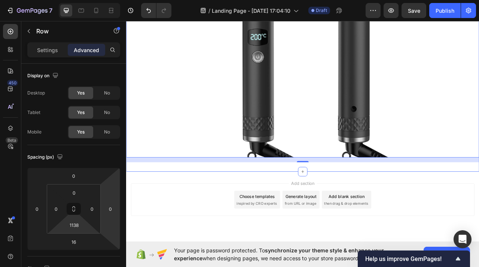
scroll to position [2721, 0]
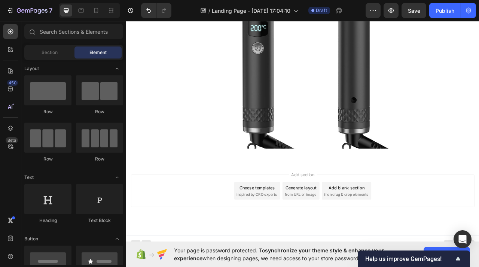
click at [230, 221] on div "Add section Choose templates inspired by CRO experts Generate layout from URL o…" at bounding box center [350, 236] width 437 height 41
click at [49, 88] on div at bounding box center [47, 90] width 47 height 30
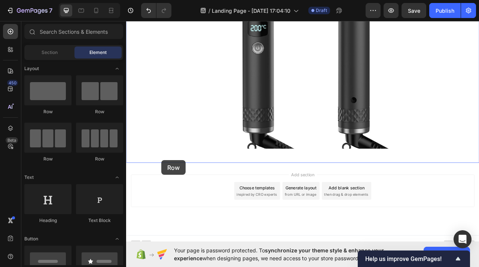
scroll to position [2725, 0]
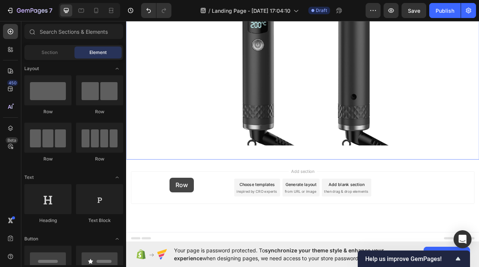
drag, startPoint x: 175, startPoint y: 106, endPoint x: 181, endPoint y: 219, distance: 113.2
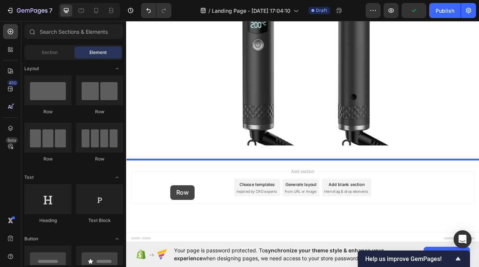
drag, startPoint x: 181, startPoint y: 110, endPoint x: 185, endPoint y: 234, distance: 124.0
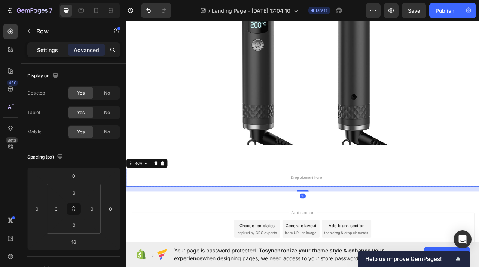
click at [49, 55] on div "Settings" at bounding box center [47, 50] width 37 height 12
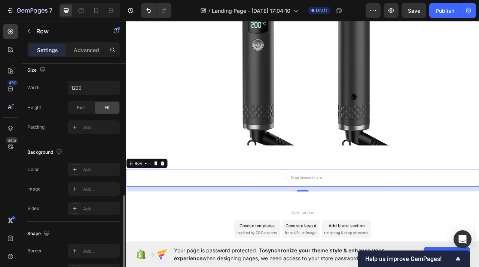
scroll to position [200, 0]
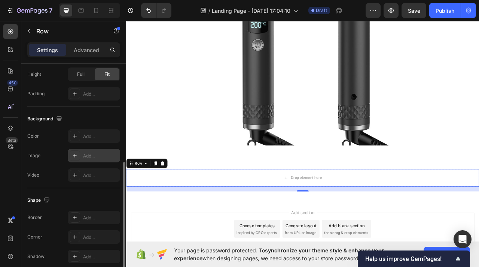
click at [88, 156] on div "Add..." at bounding box center [100, 155] width 35 height 7
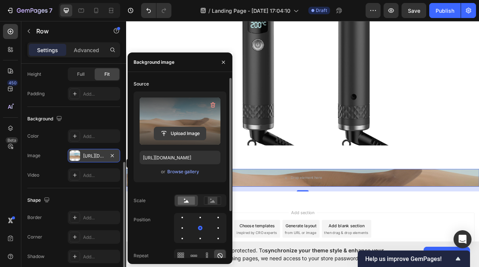
click at [170, 133] on input "file" at bounding box center [180, 133] width 52 height 13
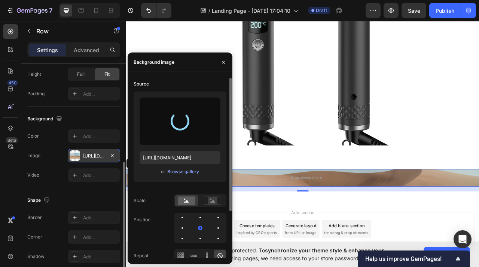
type input "[URL][DOMAIN_NAME]"
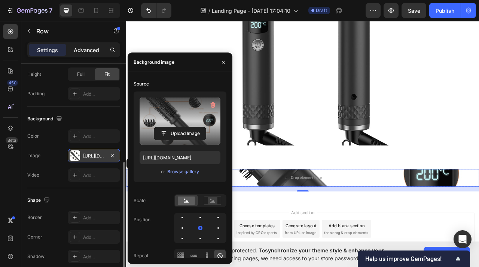
click at [88, 49] on p "Advanced" at bounding box center [86, 50] width 25 height 8
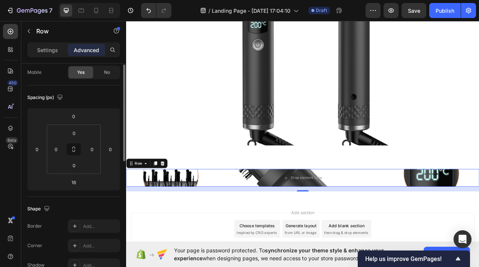
scroll to position [28, 0]
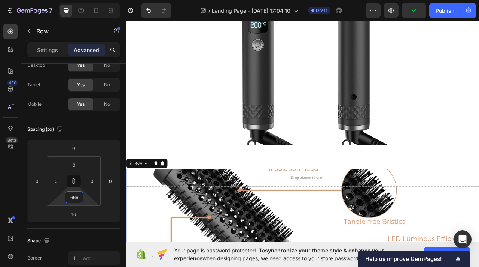
drag, startPoint x: 91, startPoint y: 204, endPoint x: 75, endPoint y: 79, distance: 125.6
click at [75, 0] on html "7 / Landing Page - [DATE] 17:04:10 Draft Preview Publish 450 Beta Sections(18) …" at bounding box center [239, 0] width 479 height 0
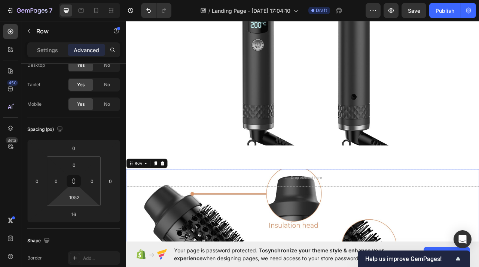
drag, startPoint x: 86, startPoint y: 202, endPoint x: 85, endPoint y: 130, distance: 72.3
click at [85, 0] on html "7 / Landing Page - [DATE] 17:04:10 Draft Preview Save Publish 450 Beta Sections…" at bounding box center [239, 0] width 479 height 0
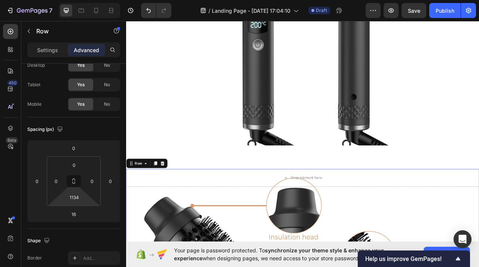
type input "1136"
drag, startPoint x: 88, startPoint y: 203, endPoint x: 90, endPoint y: 187, distance: 15.8
click at [90, 0] on html "7 / Landing Page - [DATE] 17:04:10 Draft Preview Save Publish 450 Beta Sections…" at bounding box center [239, 0] width 479 height 0
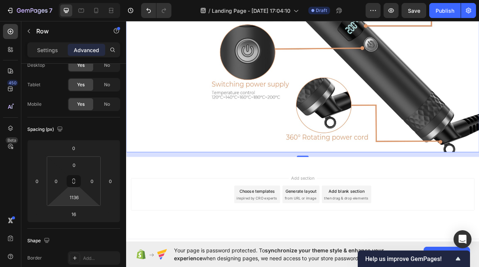
scroll to position [3203, 0]
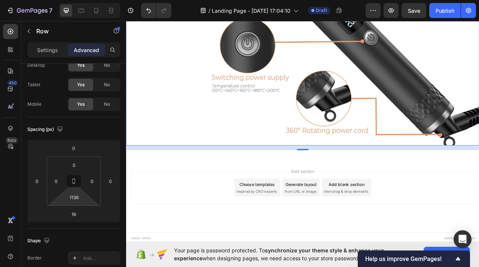
click at [183, 220] on div "Add section Choose templates inspired by CRO experts Generate layout from URL o…" at bounding box center [350, 232] width 437 height 41
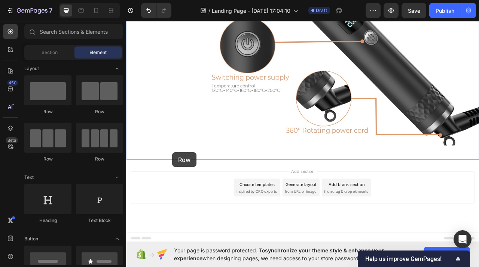
drag, startPoint x: 188, startPoint y: 113, endPoint x: 191, endPoint y: 198, distance: 85.0
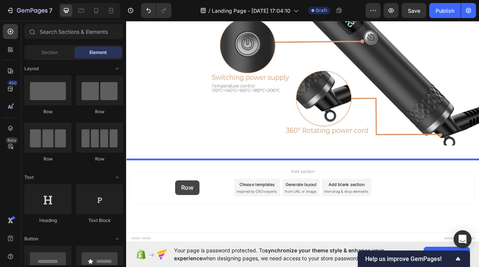
drag, startPoint x: 179, startPoint y: 110, endPoint x: 189, endPoint y: 224, distance: 114.6
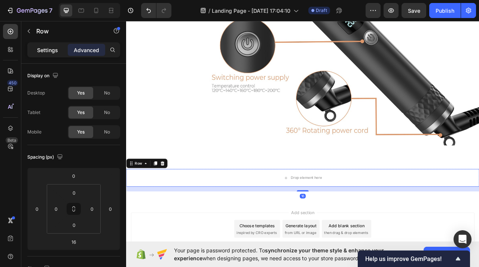
click at [55, 49] on p "Settings" at bounding box center [47, 50] width 21 height 8
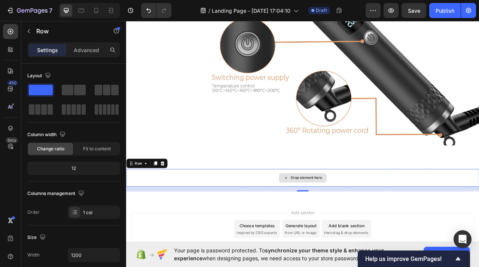
click at [167, 213] on div "Drop element here" at bounding box center [350, 220] width 449 height 22
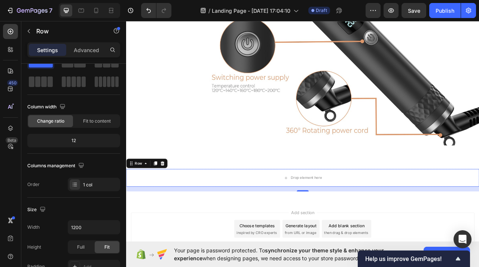
scroll to position [232, 0]
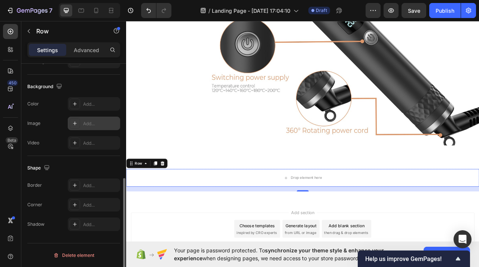
click at [90, 122] on div "Add..." at bounding box center [100, 123] width 35 height 7
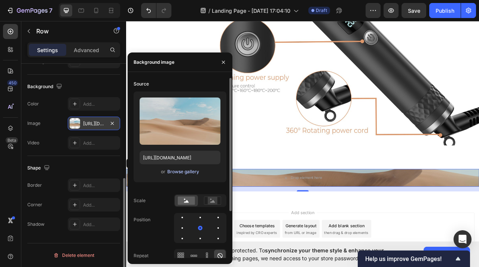
click at [182, 173] on div "Browse gallery" at bounding box center [183, 171] width 32 height 7
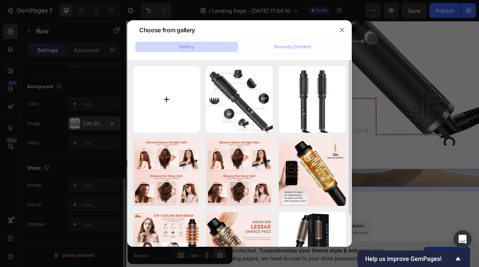
click at [161, 102] on input "file" at bounding box center [166, 99] width 67 height 67
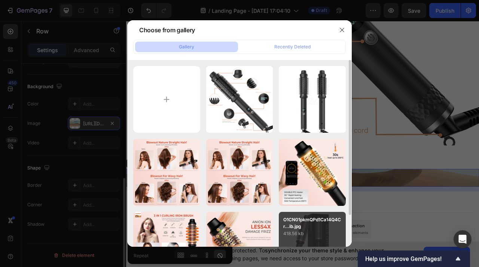
type input "C:\fakepath\O1CN011iVp0b1Ca13mSVNGi_!!2210505960096-0-cib.jpg"
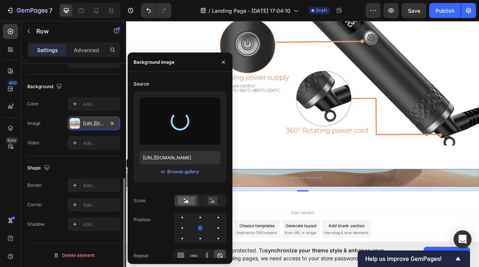
type input "[URL][DOMAIN_NAME]"
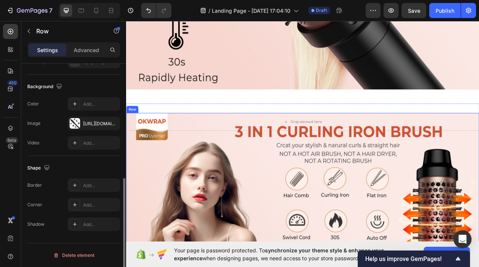
scroll to position [890, 0]
